Goal: Information Seeking & Learning: Learn about a topic

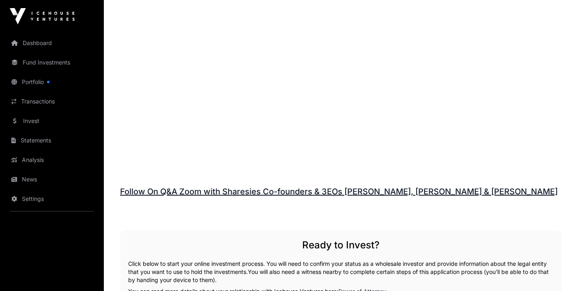
scroll to position [1016, 0]
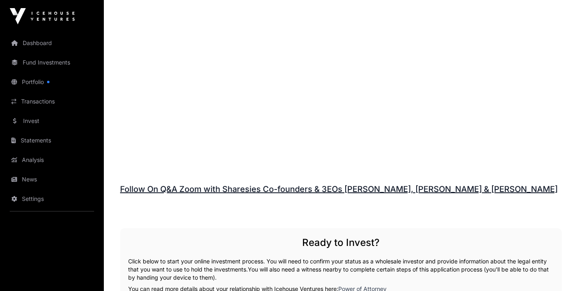
click at [236, 185] on link "Follow On Q&A Zoom with Sharesies Co-founders & 3EOs [PERSON_NAME], [PERSON_NAM…" at bounding box center [338, 189] width 437 height 10
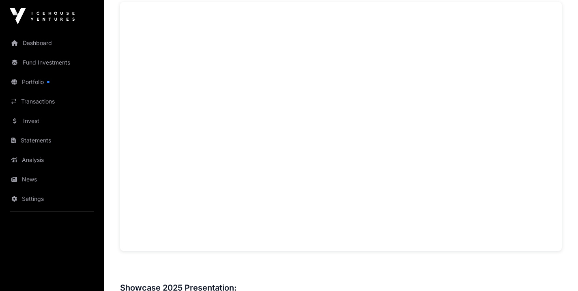
scroll to position [618, 0]
click at [370, 263] on div "Overview: Sharesies is a fintech platform aspiring to be at the heart of wealth…" at bounding box center [341, 163] width 442 height 861
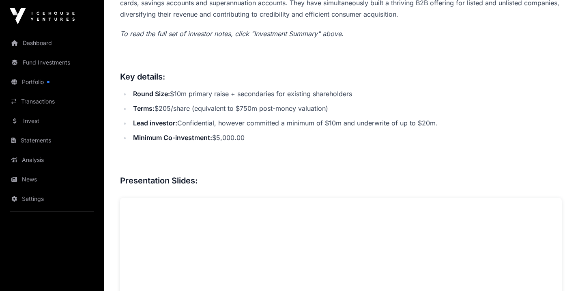
scroll to position [419, 0]
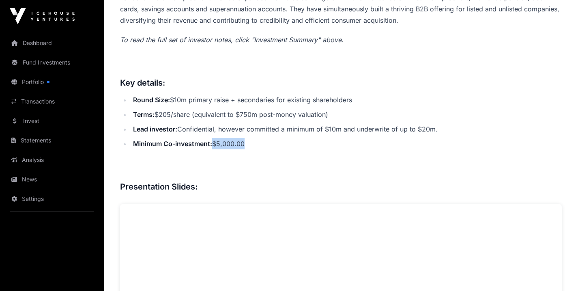
drag, startPoint x: 250, startPoint y: 144, endPoint x: 214, endPoint y: 145, distance: 35.3
click at [214, 145] on li "Minimum Co-investment: $5,000.00" at bounding box center [346, 143] width 431 height 11
drag, startPoint x: 191, startPoint y: 114, endPoint x: 158, endPoint y: 114, distance: 32.8
click at [158, 114] on li "Terms: $205/share (equivalent to $750m post-money valuation)" at bounding box center [346, 114] width 431 height 11
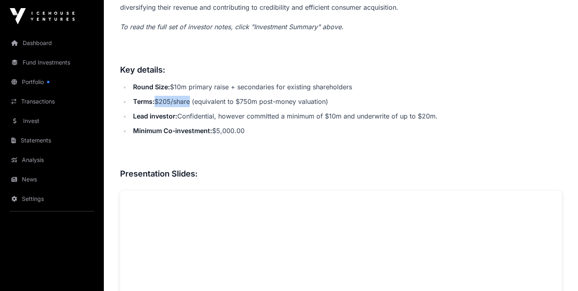
scroll to position [431, 0]
drag, startPoint x: 248, startPoint y: 132, endPoint x: 218, endPoint y: 133, distance: 30.0
click at [218, 133] on li "Minimum Co-investment: $5,000.00" at bounding box center [346, 131] width 431 height 11
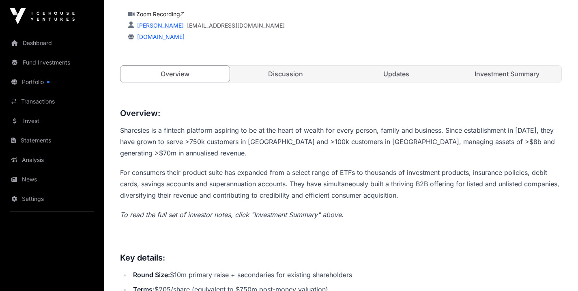
scroll to position [0, 0]
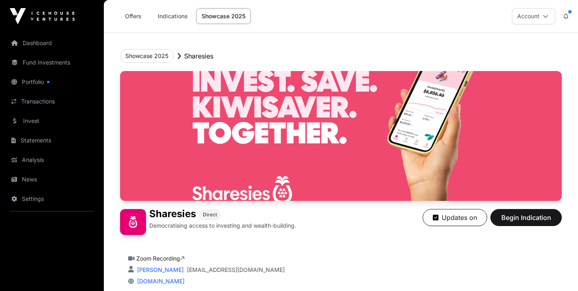
click at [223, 19] on link "Showcase 2025" at bounding box center [223, 16] width 54 height 15
click at [227, 9] on link "Showcase 2025" at bounding box center [223, 16] width 54 height 15
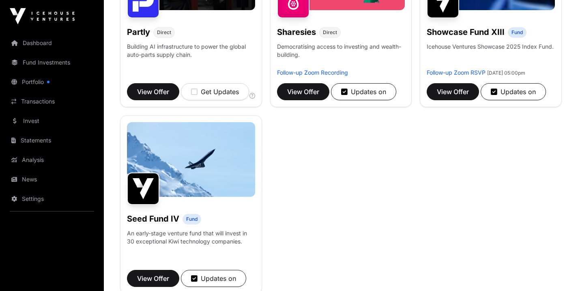
scroll to position [574, 0]
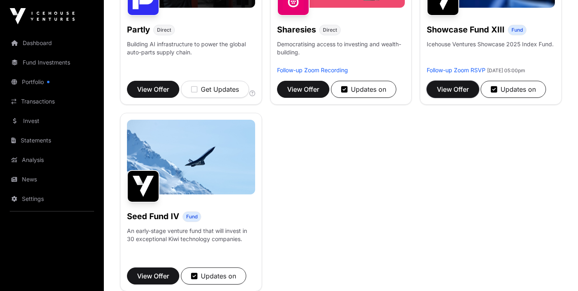
click at [450, 98] on button "View Offer" at bounding box center [453, 89] width 52 height 17
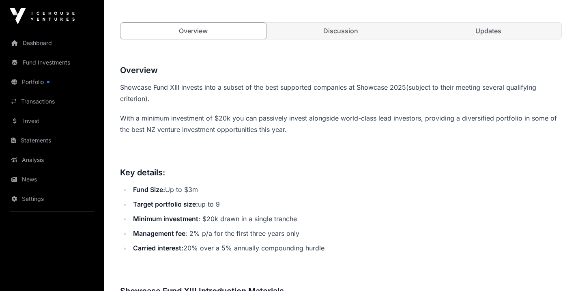
scroll to position [335, 0]
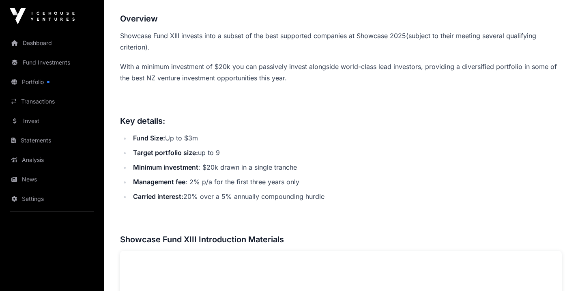
drag, startPoint x: 220, startPoint y: 153, endPoint x: 198, endPoint y: 154, distance: 21.9
click at [198, 154] on li "Target portfolio size: up to 9" at bounding box center [346, 152] width 431 height 11
drag, startPoint x: 300, startPoint y: 167, endPoint x: 204, endPoint y: 169, distance: 96.5
click at [204, 169] on li "Minimum investment : $20k drawn in a single tranche" at bounding box center [346, 166] width 431 height 11
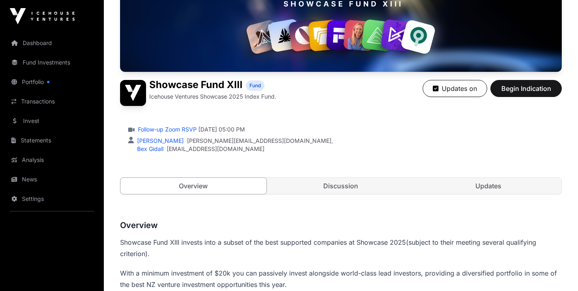
scroll to position [0, 0]
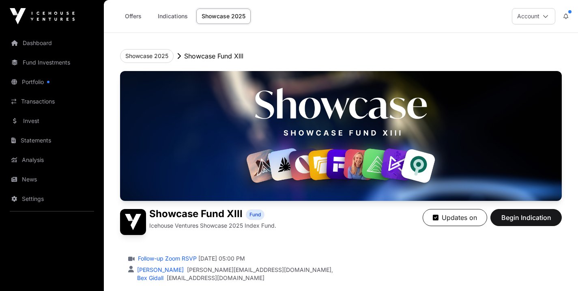
click at [232, 18] on link "Showcase 2025" at bounding box center [223, 16] width 54 height 15
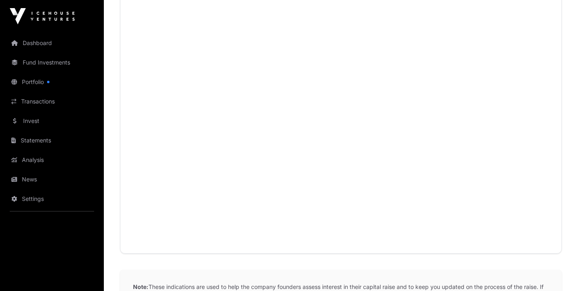
scroll to position [718, 0]
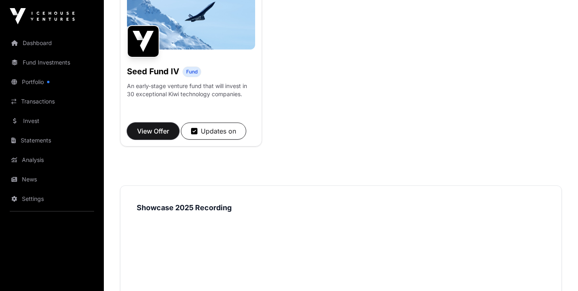
click at [161, 136] on span "View Offer" at bounding box center [153, 131] width 32 height 10
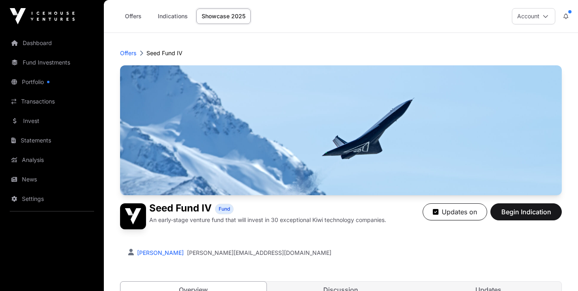
click at [227, 12] on link "Showcase 2025" at bounding box center [223, 16] width 54 height 15
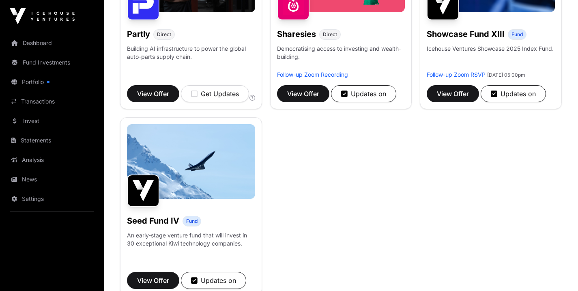
scroll to position [568, 0]
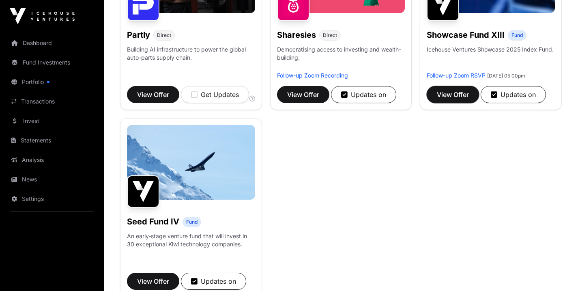
click at [459, 99] on span "View Offer" at bounding box center [453, 95] width 32 height 10
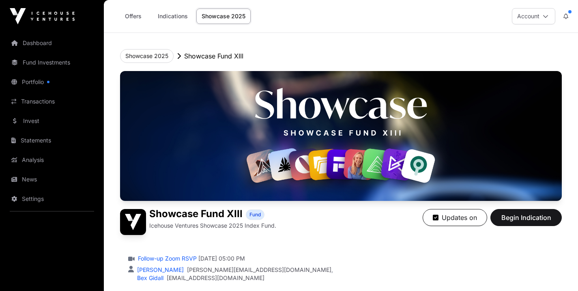
click at [229, 20] on link "Showcase 2025" at bounding box center [223, 16] width 54 height 15
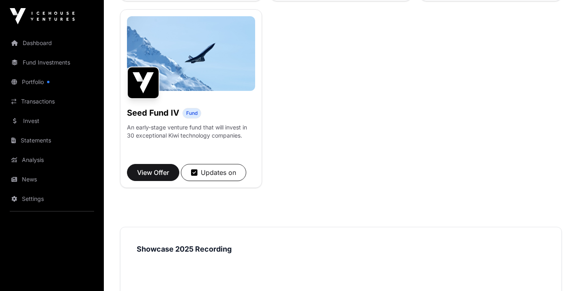
scroll to position [544, 0]
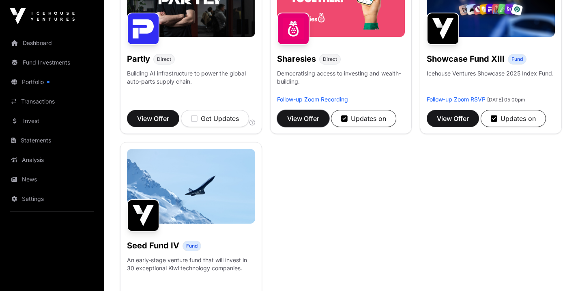
click at [304, 119] on span "View Offer" at bounding box center [303, 119] width 32 height 10
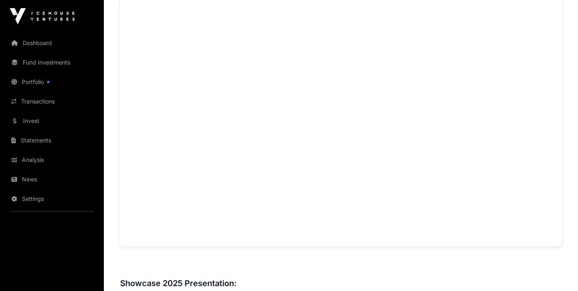
scroll to position [630, 0]
click at [120, 125] on iframe at bounding box center [341, 116] width 442 height 249
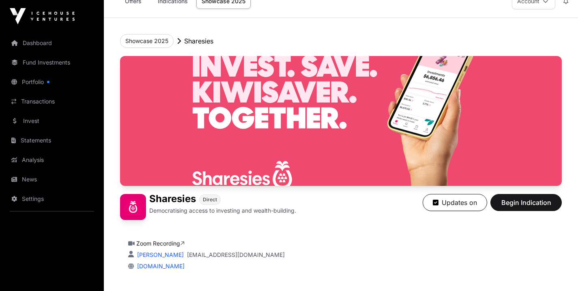
scroll to position [14, 0]
